Goal: Find specific page/section: Find specific page/section

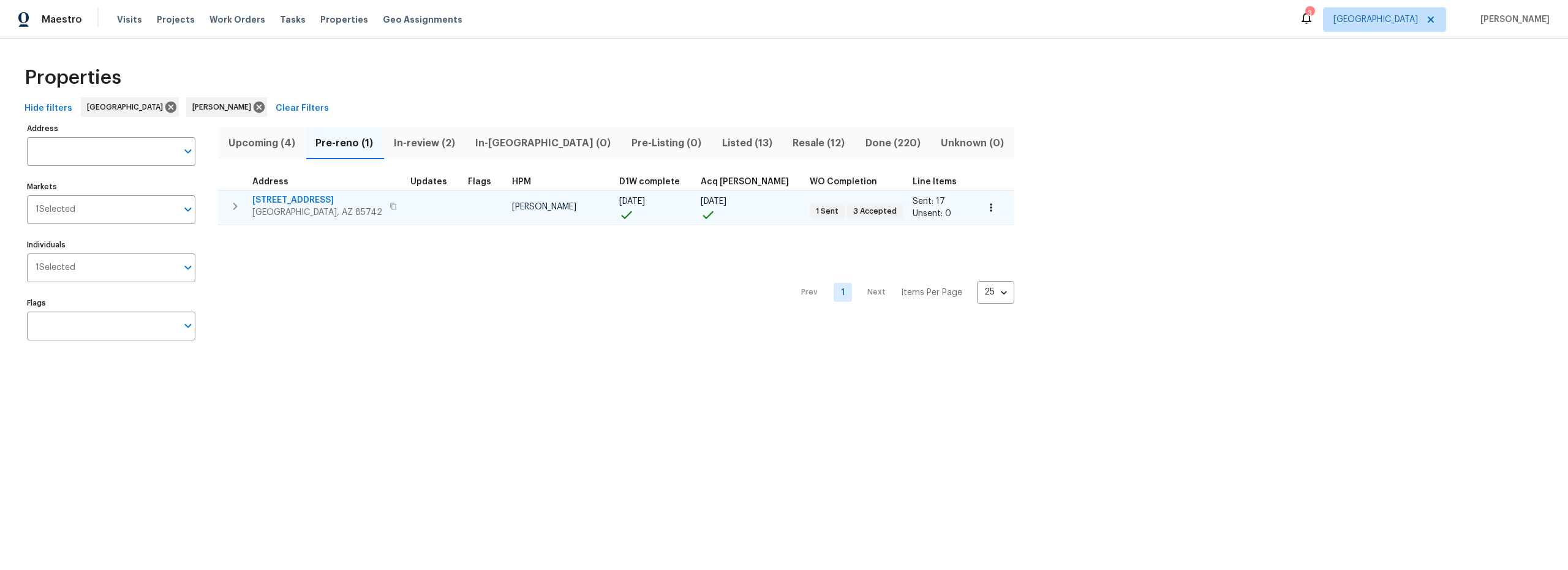
click at [318, 201] on span "5141 W Aquamarine St" at bounding box center [317, 200] width 130 height 12
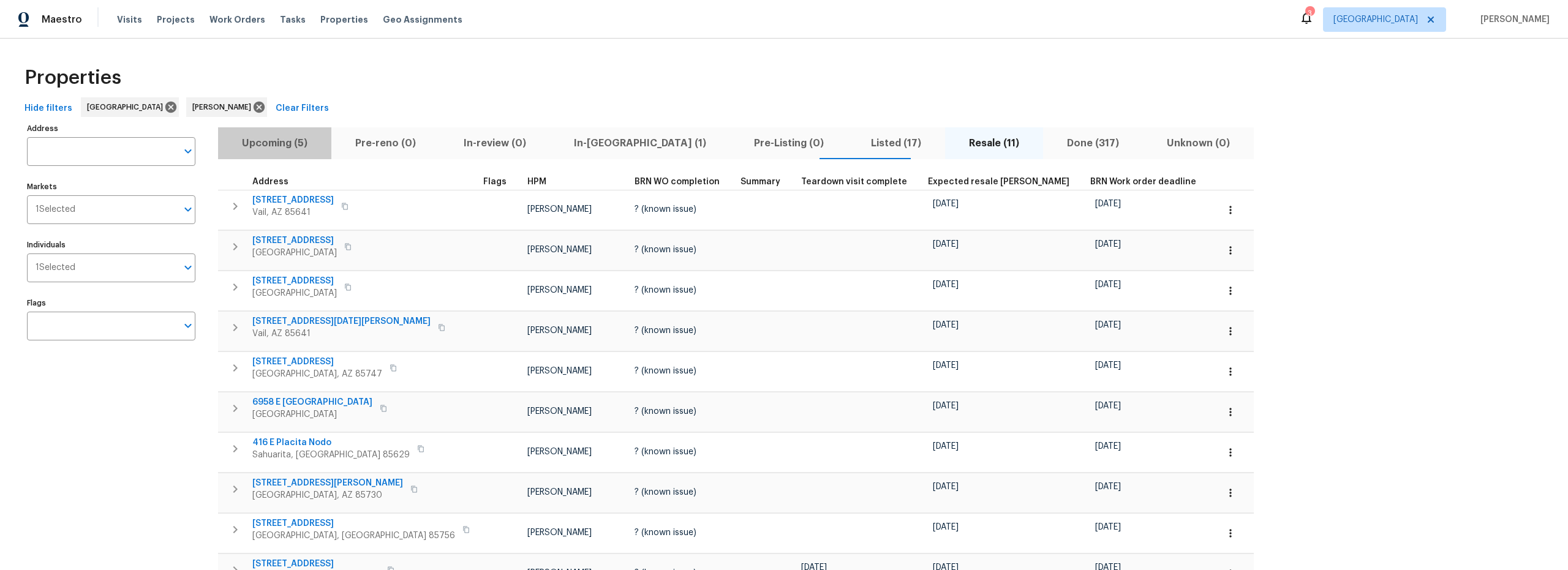
click at [276, 143] on span "Upcoming (5)" at bounding box center [275, 143] width 99 height 17
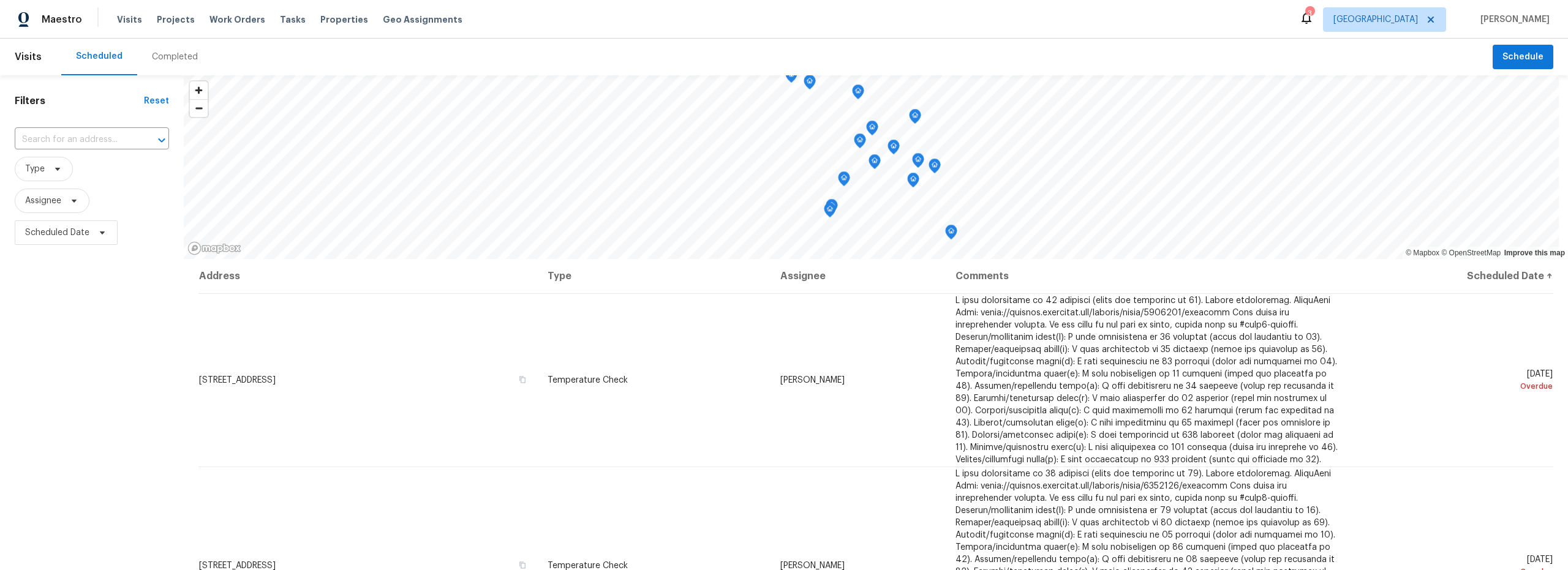
scroll to position [788, 0]
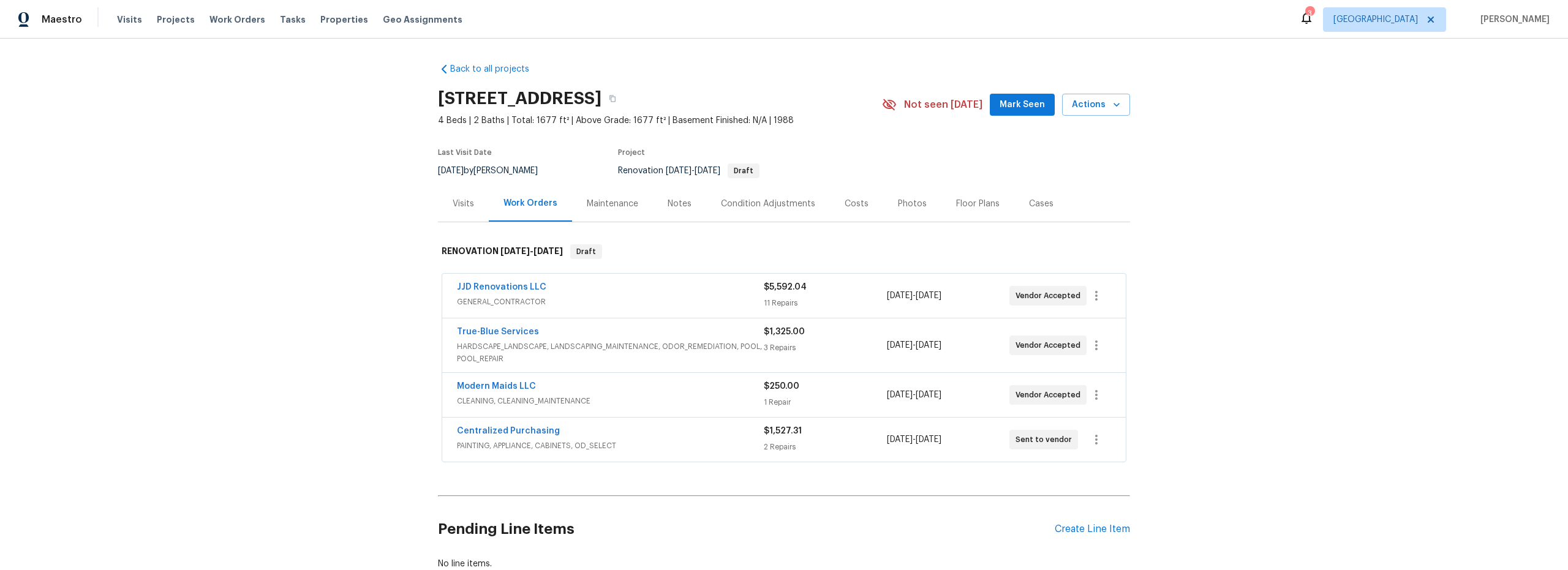
click at [850, 200] on div "Costs" at bounding box center [856, 204] width 24 height 12
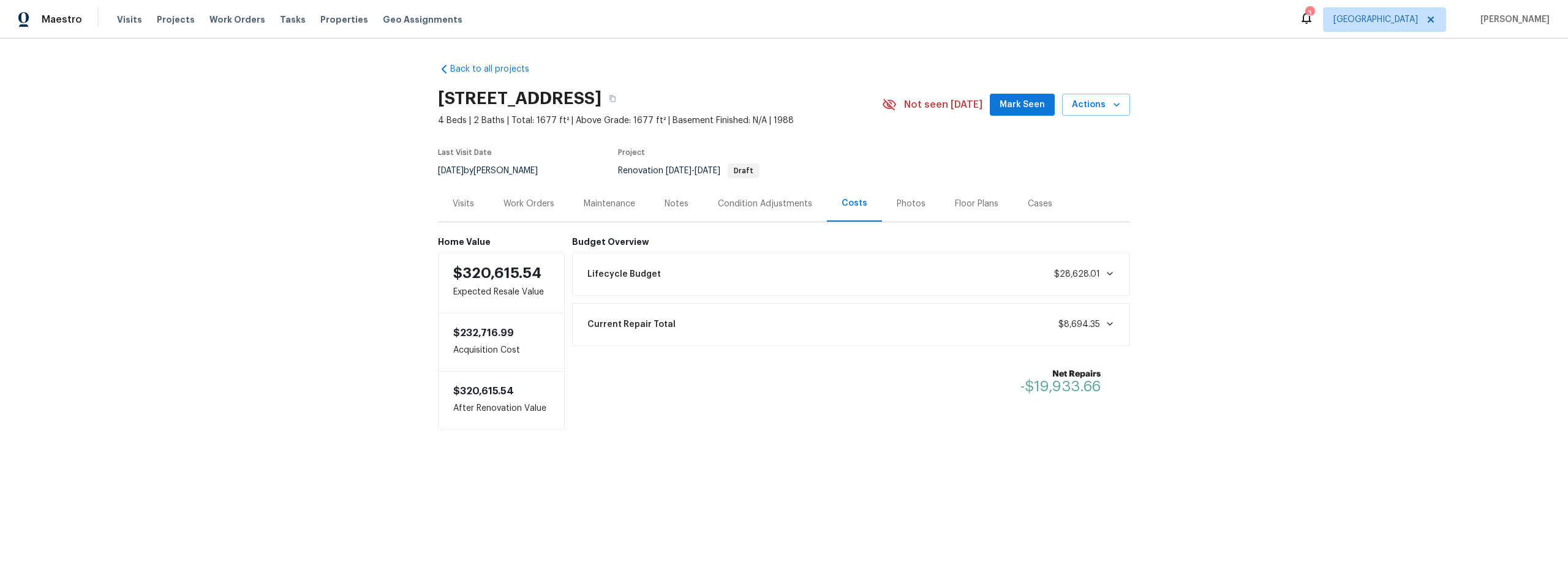
click at [667, 207] on div "Notes" at bounding box center [676, 204] width 24 height 12
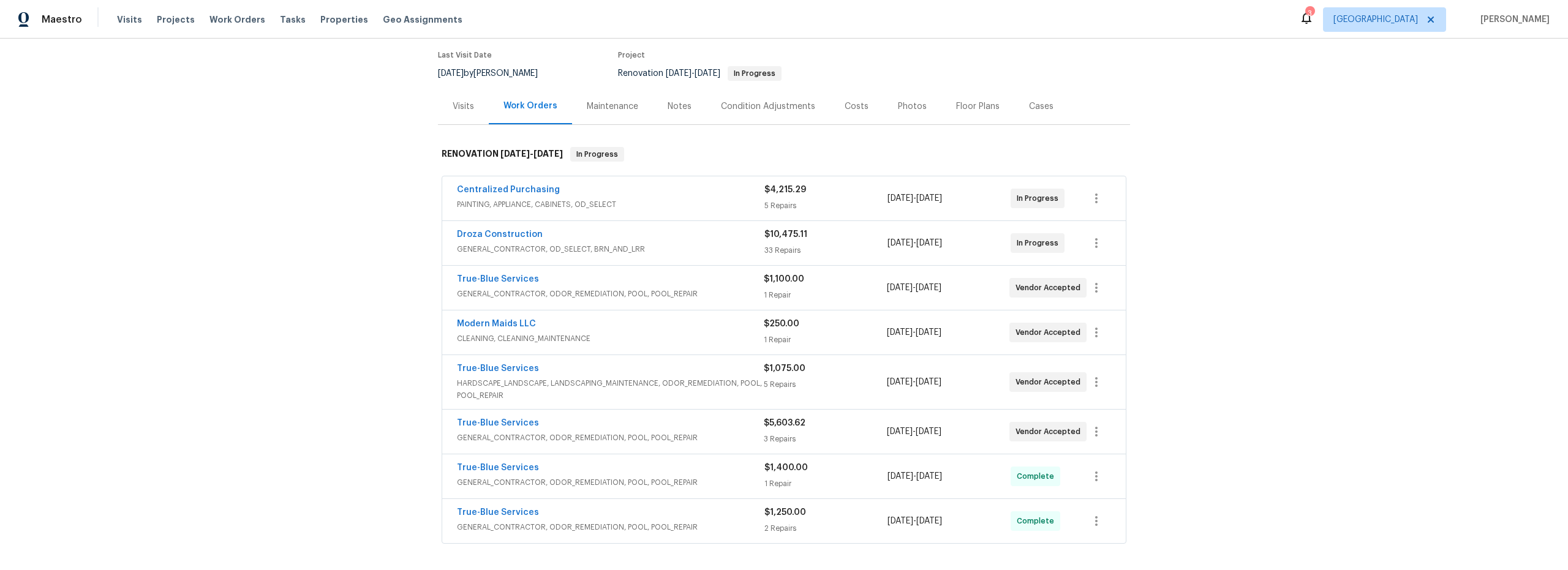
scroll to position [148, 0]
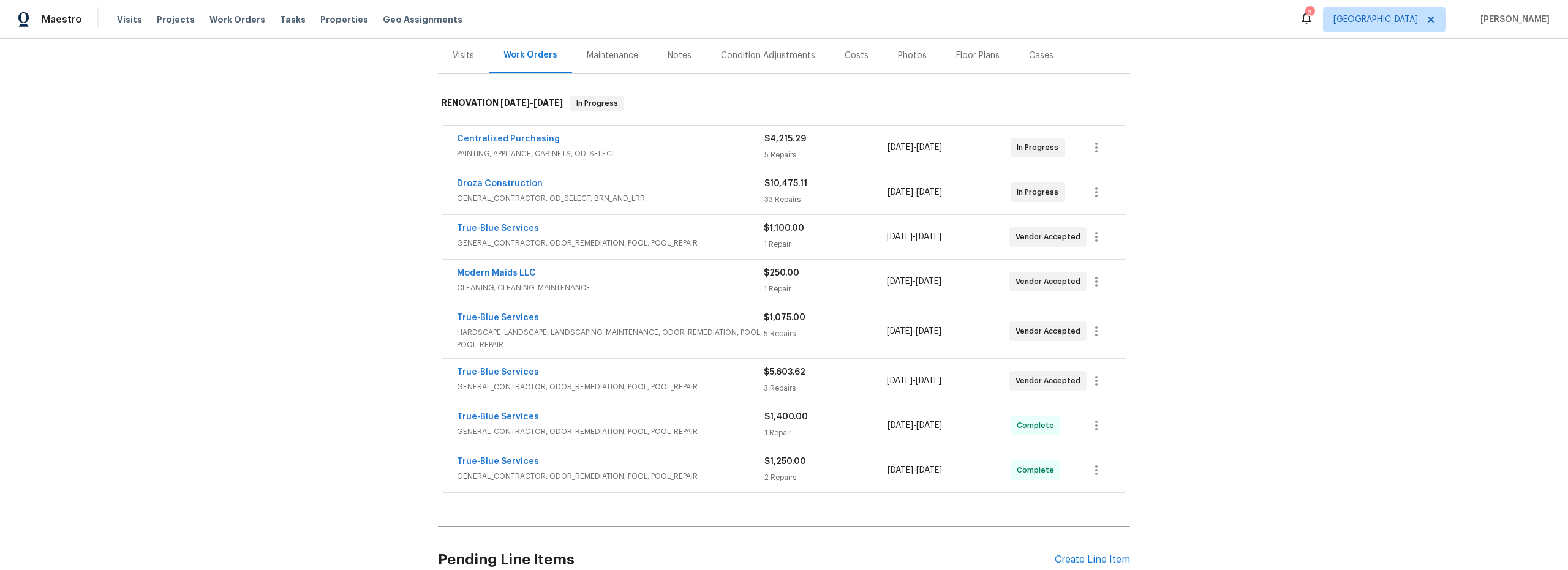
click at [667, 149] on span "PAINTING, APPLIANCE, CABINETS, OD_SELECT" at bounding box center [610, 154] width 307 height 12
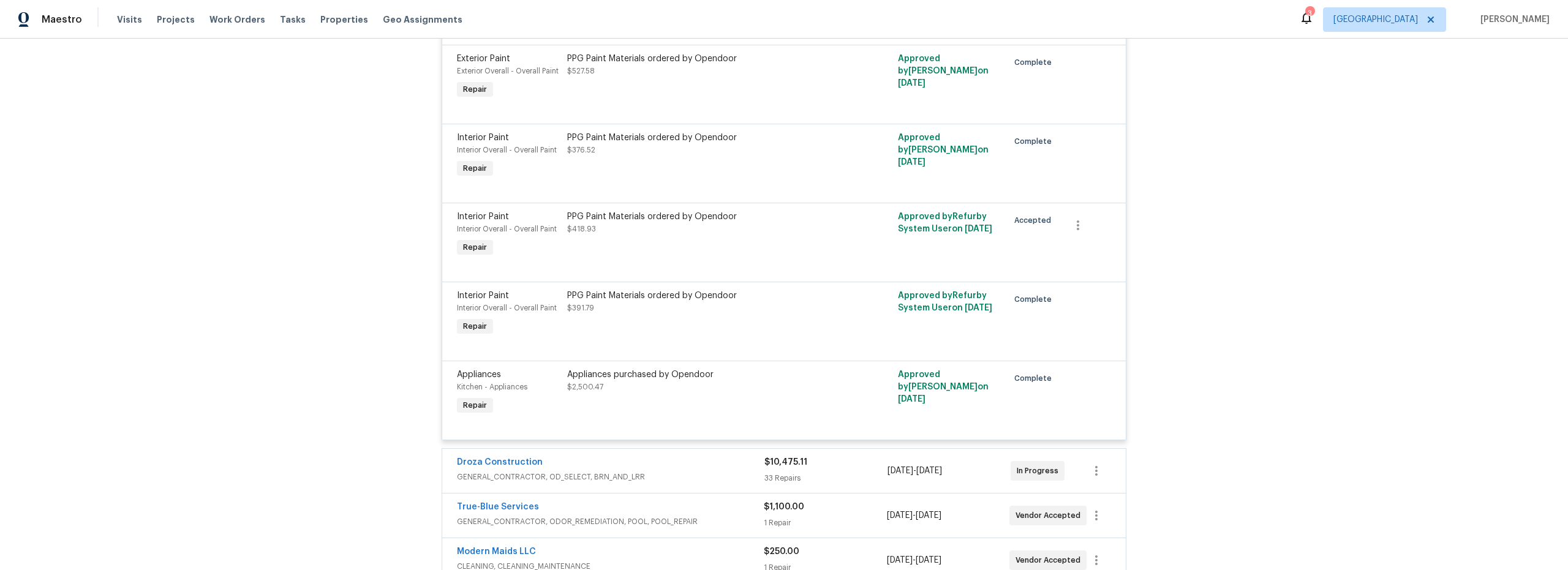
scroll to position [299, 0]
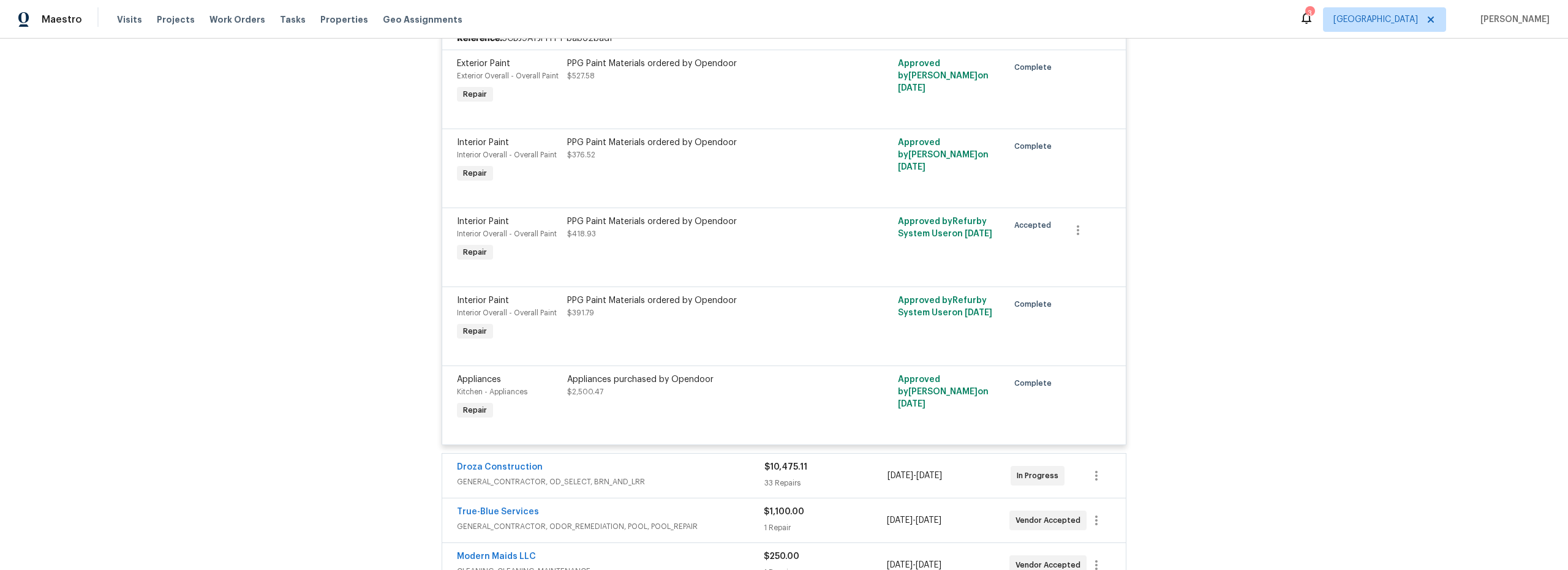
click at [673, 170] on div "PPG Paint Materials ordered by Opendoor $376.52" at bounding box center [701, 161] width 276 height 56
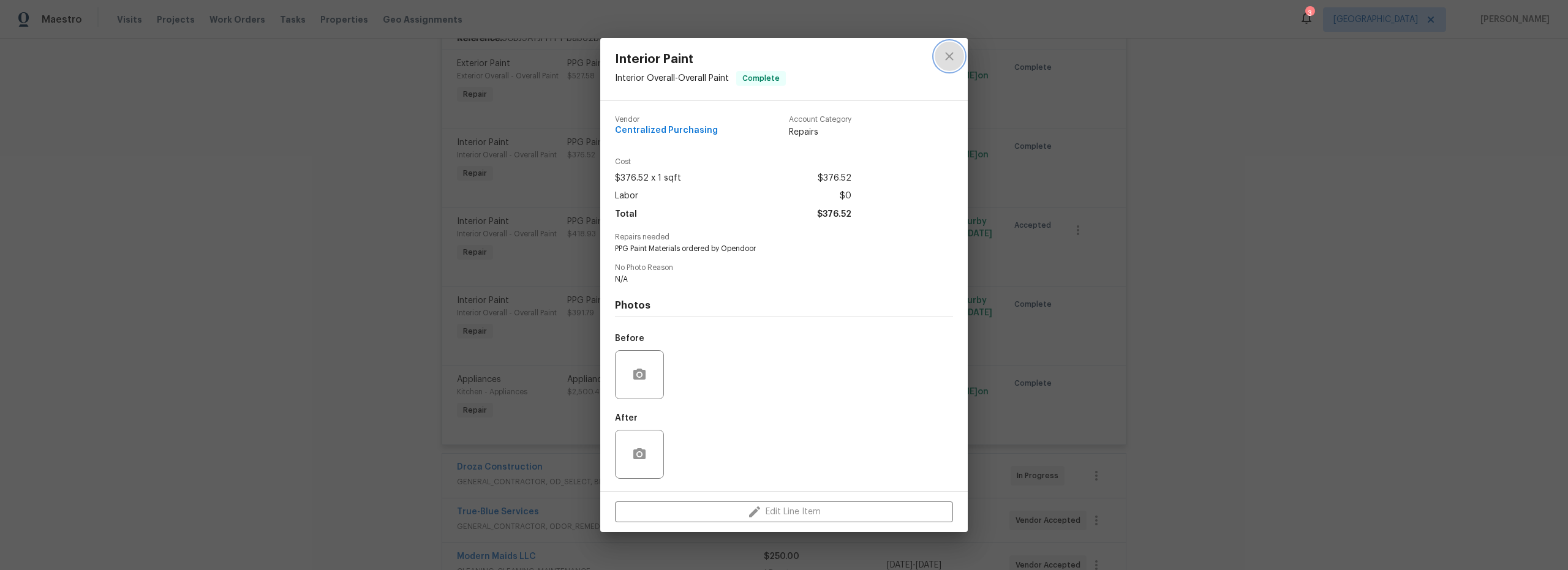
click at [948, 56] on icon "close" at bounding box center [948, 56] width 8 height 8
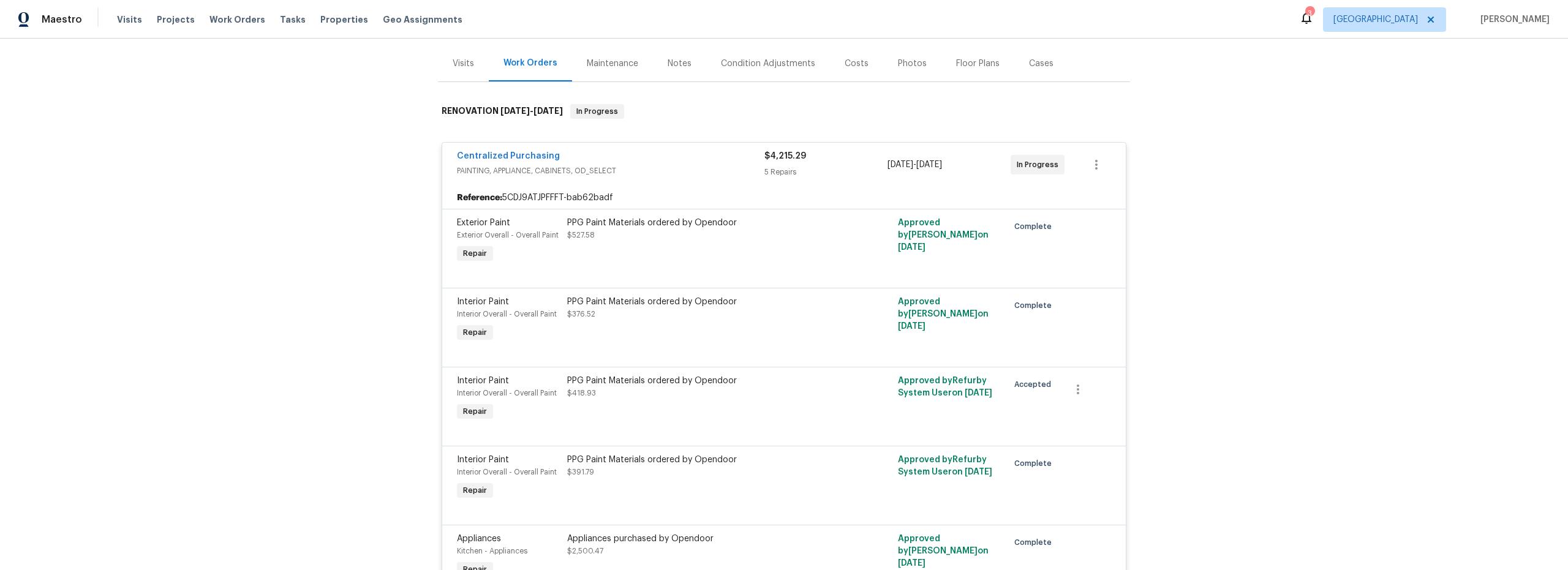
scroll to position [0, 0]
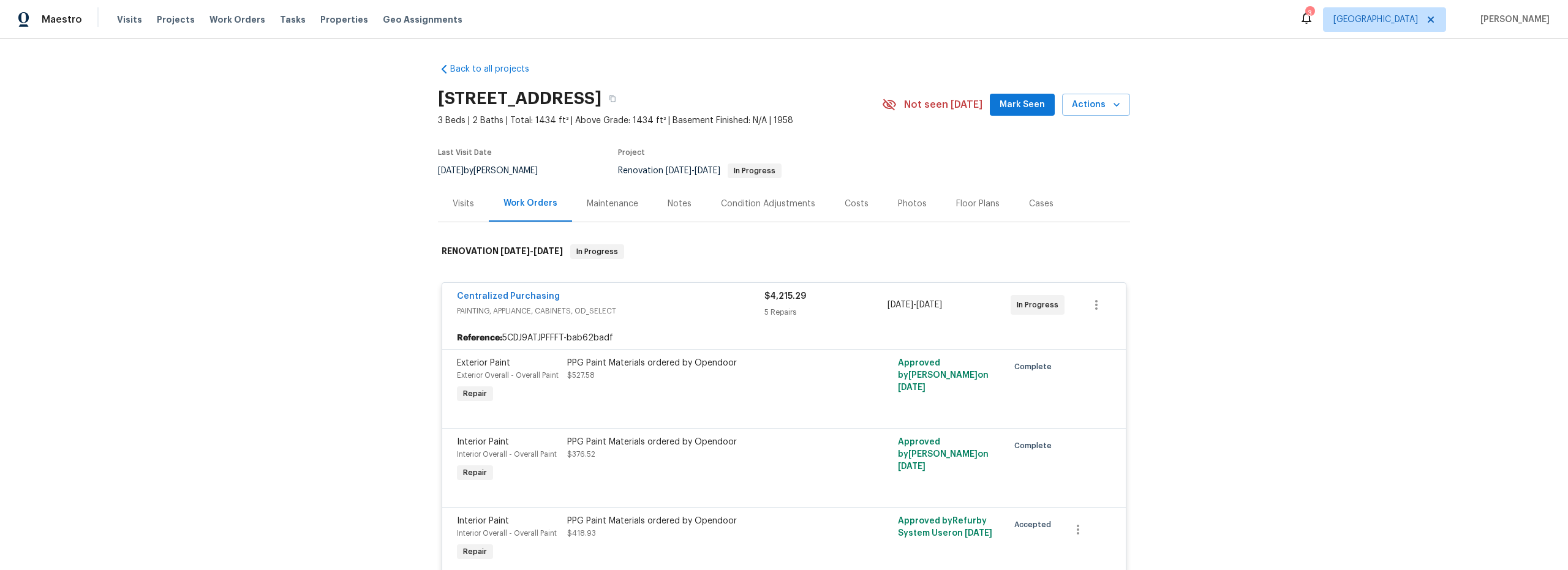
click at [847, 206] on div "Costs" at bounding box center [856, 204] width 24 height 12
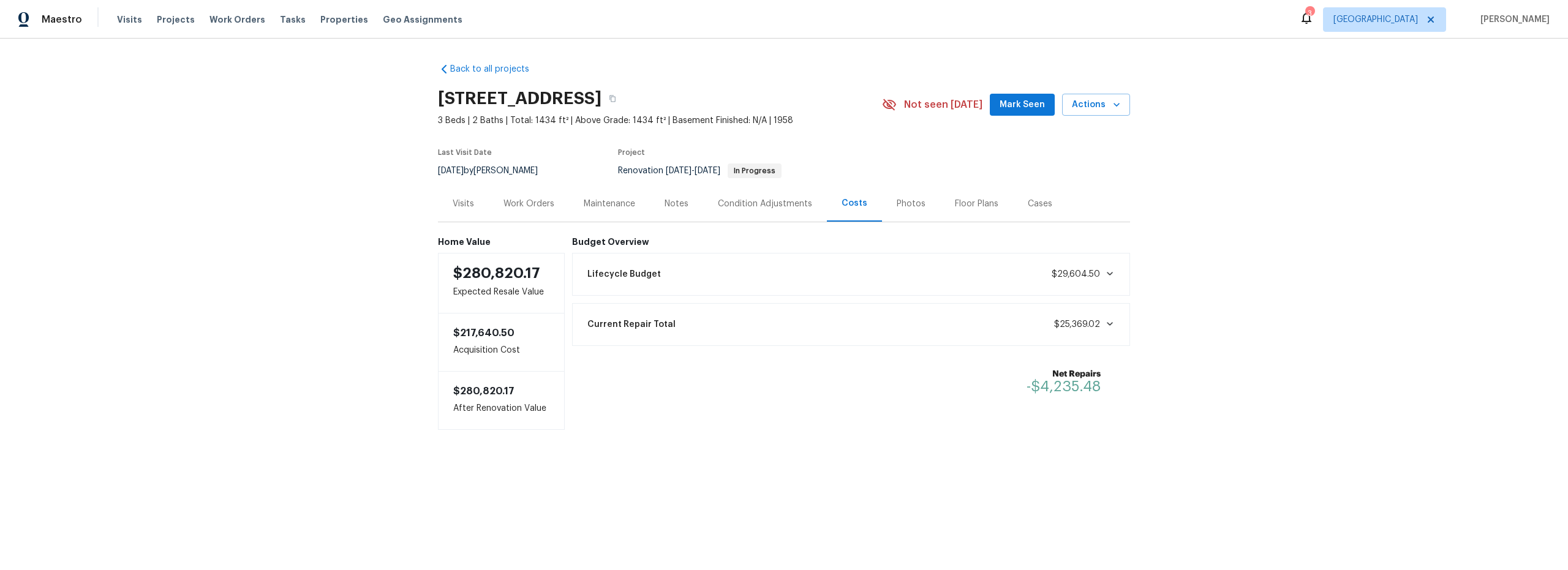
drag, startPoint x: 530, startPoint y: 205, endPoint x: 542, endPoint y: 211, distance: 13.4
click at [530, 205] on div "Work Orders" at bounding box center [528, 204] width 51 height 12
